Goal: Information Seeking & Learning: Learn about a topic

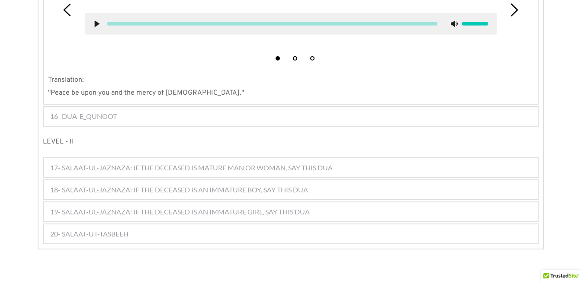
scroll to position [900, 0]
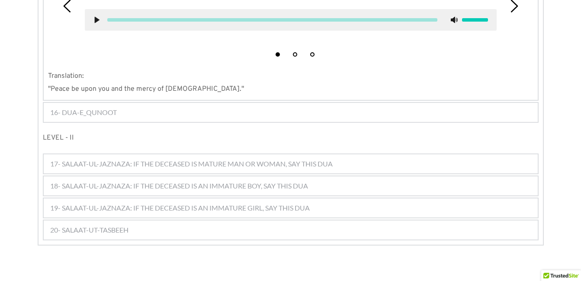
click at [78, 107] on span "16- DUA-E_QUNOOT" at bounding box center [83, 112] width 67 height 10
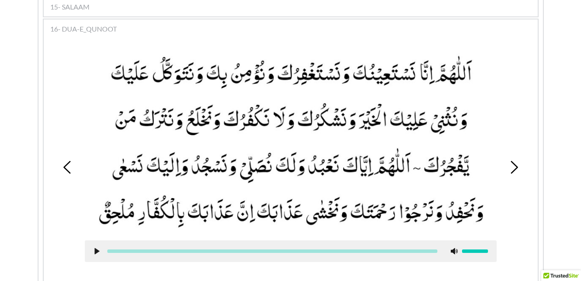
scroll to position [837, 0]
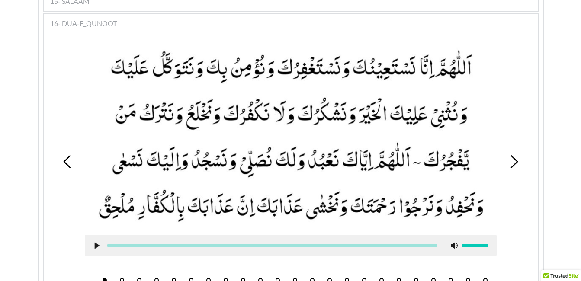
click at [122, 278] on button "2" at bounding box center [122, 280] width 4 height 4
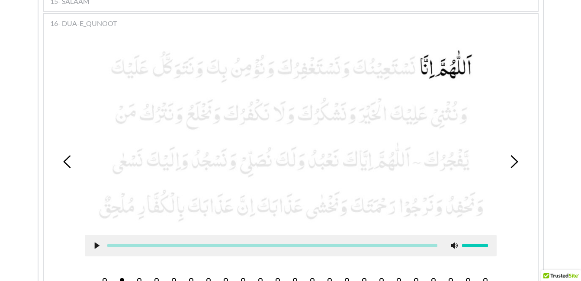
click at [96, 242] on icon at bounding box center [96, 245] width 7 height 7
click at [106, 278] on button "1" at bounding box center [105, 280] width 4 height 4
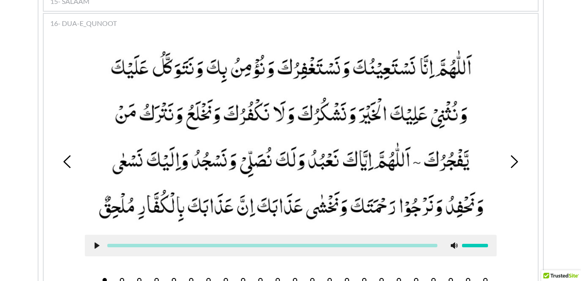
click at [93, 242] on icon at bounding box center [96, 245] width 7 height 7
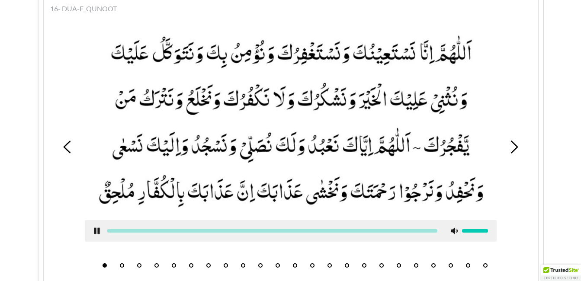
scroll to position [854, 0]
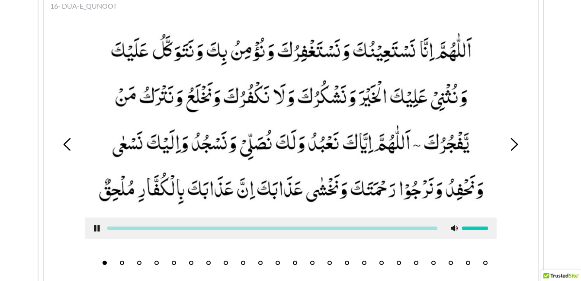
click at [96, 225] on use at bounding box center [97, 228] width 6 height 6
click at [122, 261] on button "2" at bounding box center [122, 263] width 4 height 4
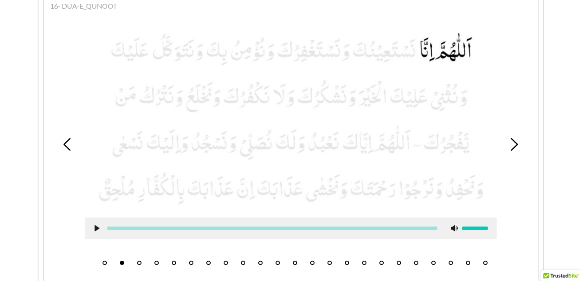
click at [99, 225] on icon at bounding box center [96, 228] width 7 height 7
click at [98, 225] on use at bounding box center [97, 228] width 6 height 6
click at [96, 225] on use at bounding box center [96, 228] width 5 height 6
click at [99, 225] on use at bounding box center [97, 228] width 6 height 6
click at [137, 261] on button "3" at bounding box center [139, 263] width 4 height 4
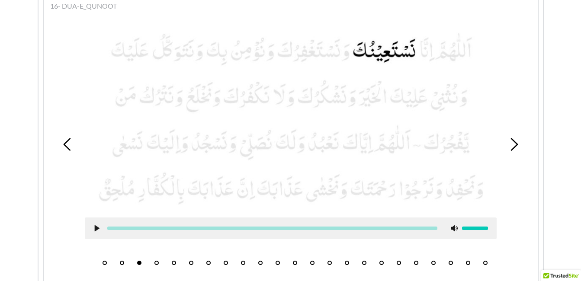
click at [96, 225] on use at bounding box center [96, 228] width 5 height 6
click at [96, 225] on use at bounding box center [97, 228] width 6 height 6
click at [156, 261] on button "4" at bounding box center [156, 263] width 4 height 4
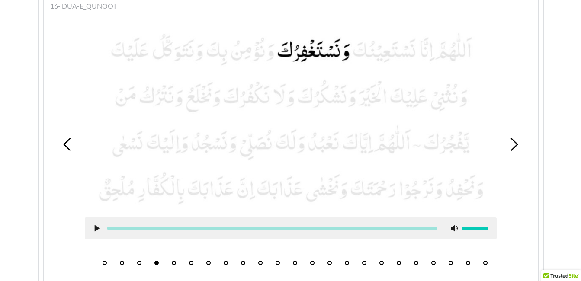
click at [124, 256] on li "2" at bounding box center [122, 260] width 9 height 9
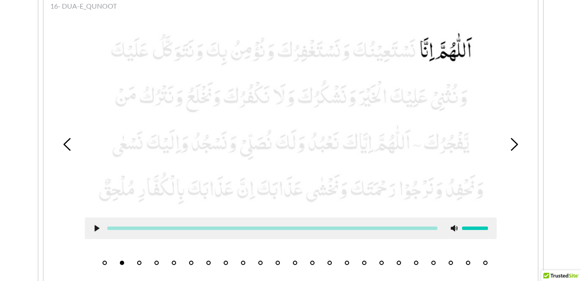
drag, startPoint x: 124, startPoint y: 247, endPoint x: 269, endPoint y: 173, distance: 163.1
click at [269, 173] on picture at bounding box center [291, 119] width 412 height 179
click at [138, 261] on button "3" at bounding box center [139, 263] width 4 height 4
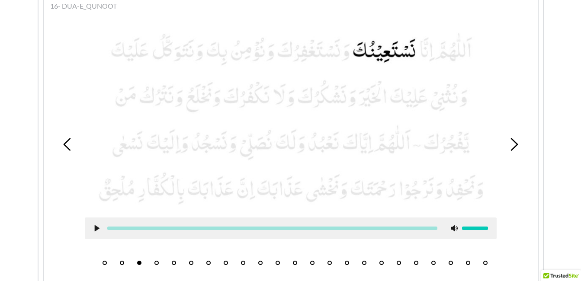
click at [156, 261] on button "4" at bounding box center [156, 263] width 4 height 4
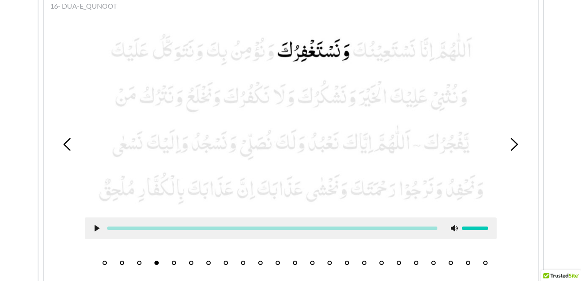
click at [137, 261] on button "3" at bounding box center [139, 263] width 4 height 4
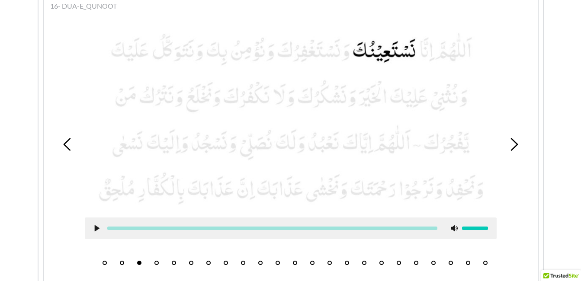
click at [94, 225] on icon at bounding box center [96, 228] width 7 height 7
click at [97, 225] on icon at bounding box center [96, 228] width 7 height 7
click at [155, 261] on button "4" at bounding box center [156, 263] width 4 height 4
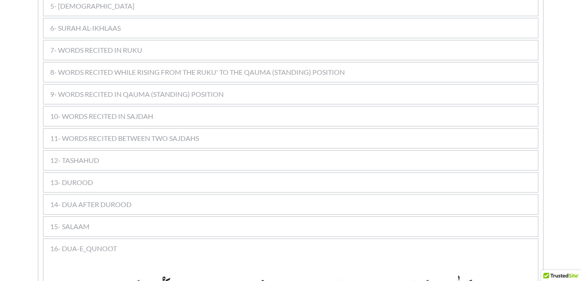
scroll to position [623, 0]
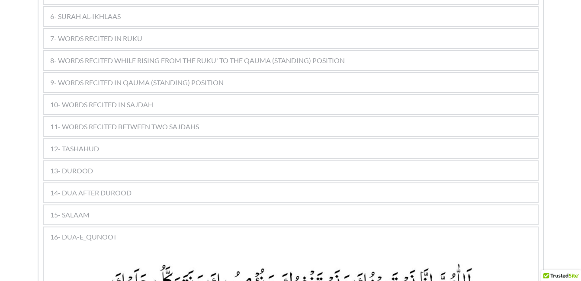
click at [87, 166] on span "13- DUROOD" at bounding box center [71, 171] width 43 height 10
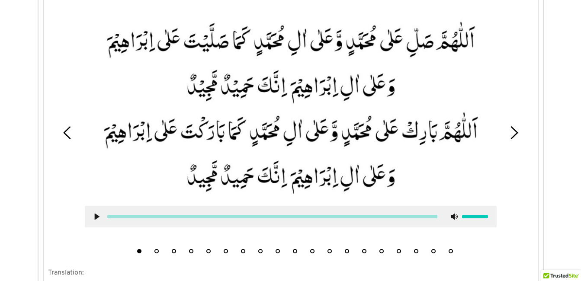
scroll to position [798, 0]
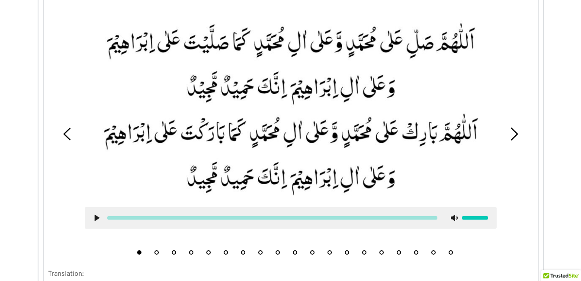
click at [96, 215] on icon at bounding box center [96, 218] width 7 height 7
click at [95, 207] on div at bounding box center [291, 218] width 412 height 22
click at [96, 215] on use at bounding box center [97, 218] width 6 height 6
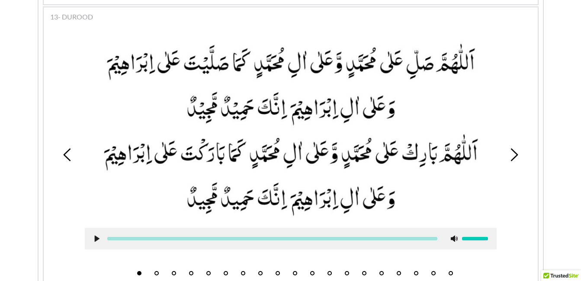
scroll to position [763, 0]
